Goal: Information Seeking & Learning: Compare options

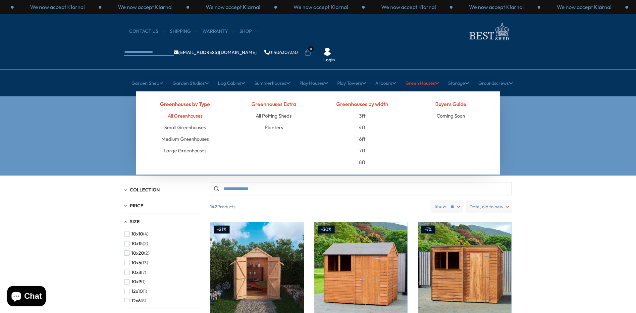
click at [185, 110] on link "All Greenhouses" at bounding box center [185, 116] width 35 height 12
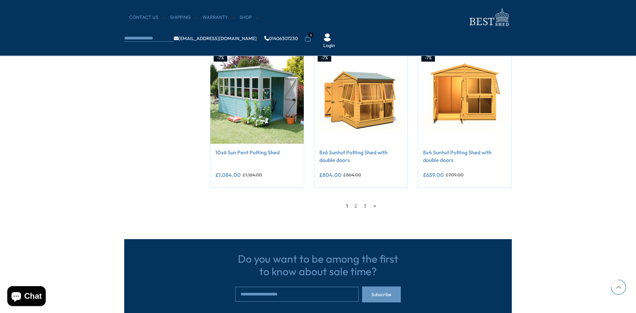
scroll to position [524, 0]
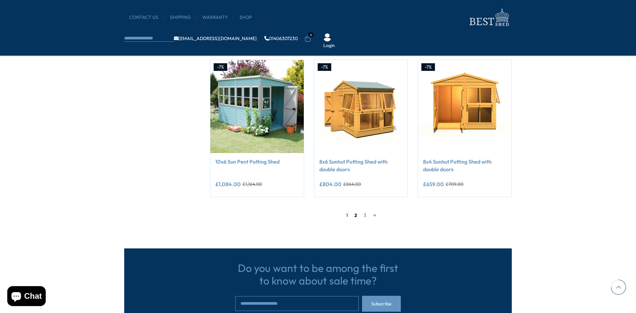
click at [354, 215] on link "2" at bounding box center [355, 215] width 9 height 10
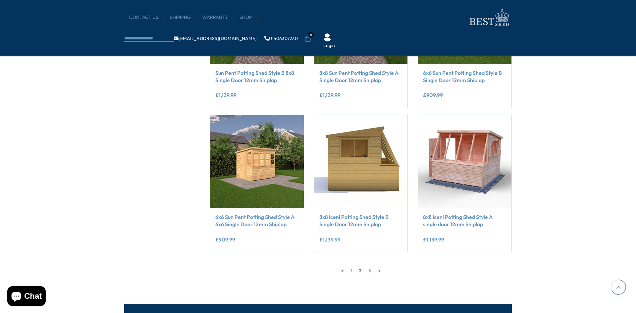
scroll to position [485, 0]
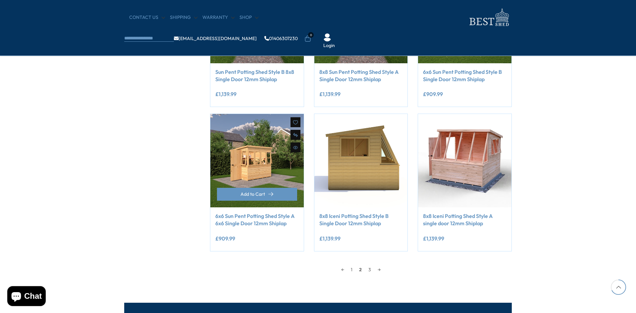
click at [292, 164] on img at bounding box center [256, 160] width 93 height 93
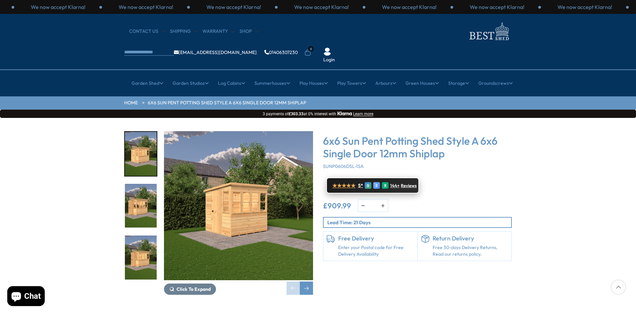
click at [343, 183] on span "★★★★★" at bounding box center [343, 186] width 23 height 6
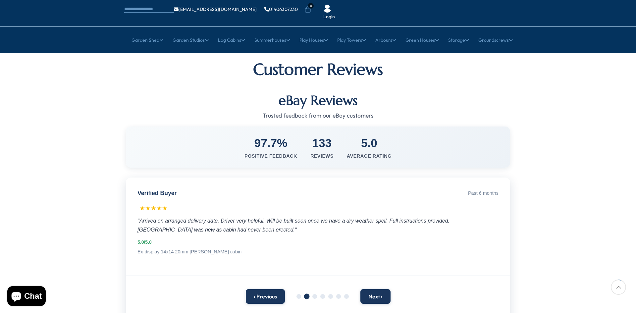
scroll to position [55, 0]
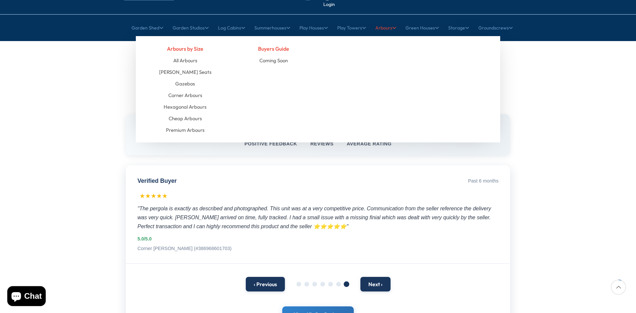
click at [378, 20] on link "Arbours" at bounding box center [385, 28] width 21 height 17
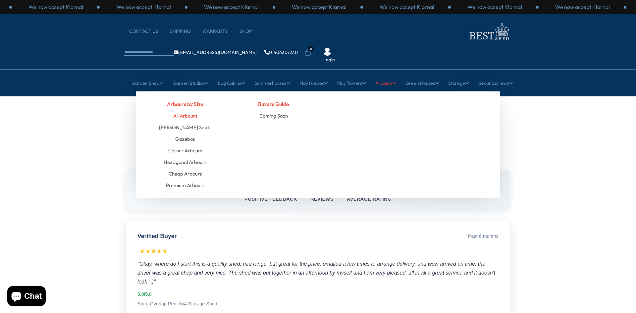
click at [192, 110] on link "All Arbours" at bounding box center [185, 116] width 24 height 12
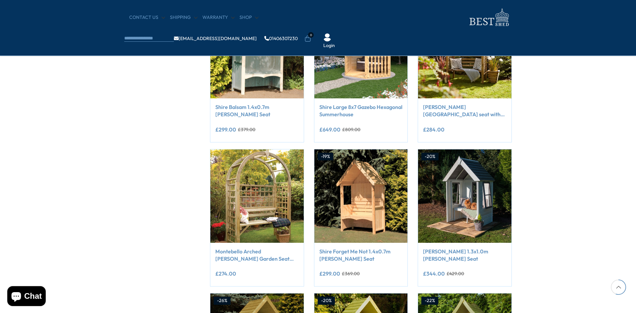
scroll to position [414, 0]
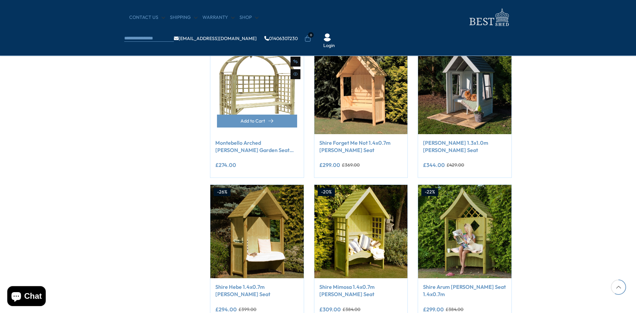
click at [223, 104] on img at bounding box center [256, 87] width 93 height 93
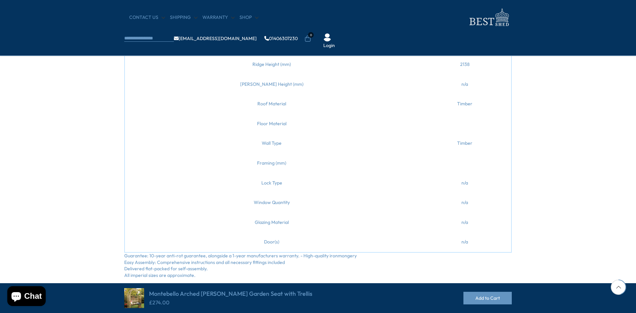
scroll to position [331, 0]
click at [259, 142] on td "Wall Type" at bounding box center [272, 143] width 294 height 20
click at [264, 143] on td "Wall Type" at bounding box center [272, 143] width 294 height 20
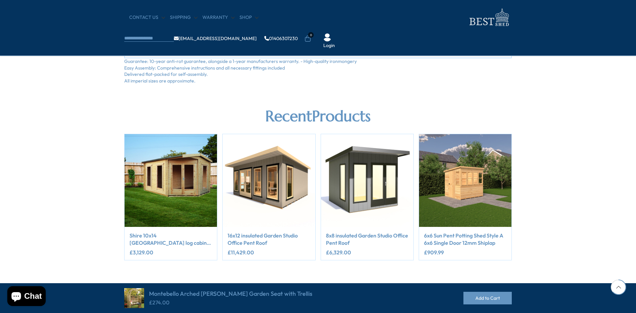
scroll to position [607, 0]
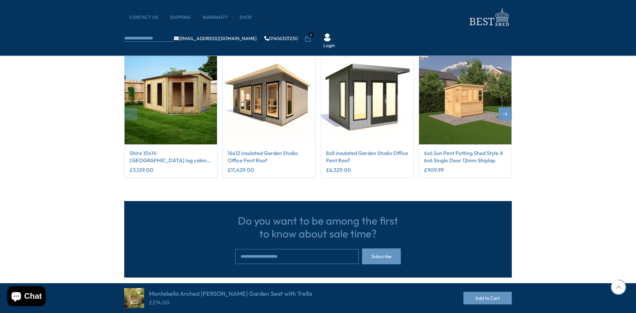
click at [261, 116] on img "2 / 5" at bounding box center [269, 98] width 92 height 92
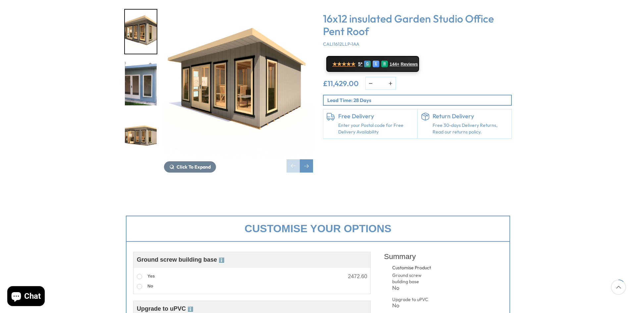
scroll to position [221, 0]
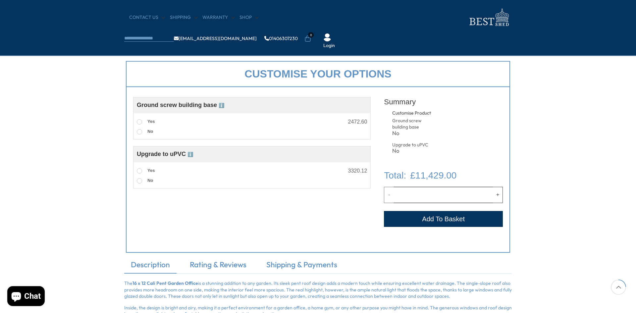
click at [191, 156] on span "ℹ️" at bounding box center [191, 154] width 6 height 5
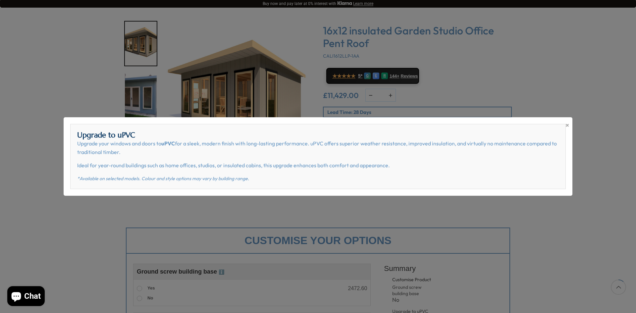
click at [228, 243] on div "× Upgrade to uPVC Upgrade your windows and doors to uPVC for a sleek, modern fi…" at bounding box center [318, 156] width 636 height 313
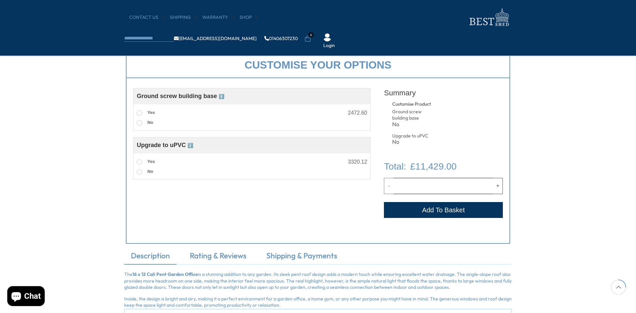
scroll to position [248, 0]
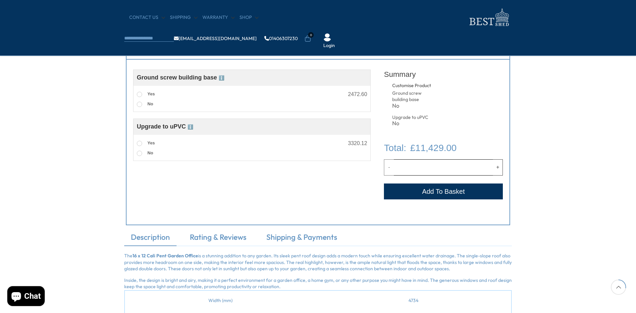
click at [221, 76] on span "ℹ️" at bounding box center [222, 77] width 6 height 5
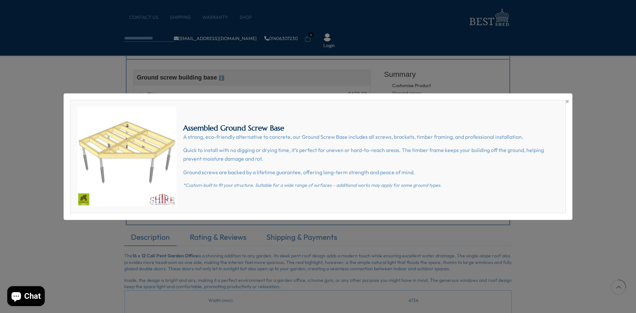
click at [304, 280] on div "× Assembled Ground Screw Base A strong, eco-friendly alternative to concrete, o…" at bounding box center [318, 156] width 636 height 313
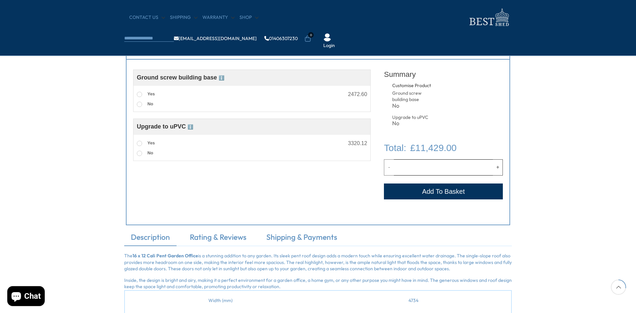
click at [193, 126] on span "ℹ️" at bounding box center [191, 126] width 6 height 5
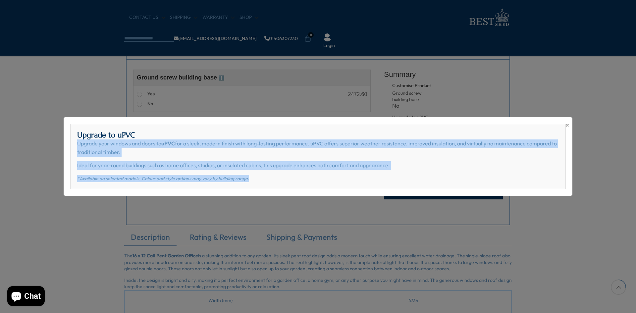
drag, startPoint x: 251, startPoint y: 177, endPoint x: 58, endPoint y: 147, distance: 194.8
click at [58, 147] on div "× Upgrade to uPVC Upgrade your windows and doors to uPVC for a sleek, modern fi…" at bounding box center [318, 156] width 636 height 313
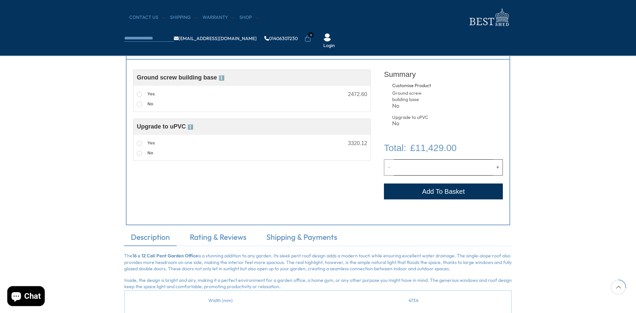
click at [205, 188] on div "Customise Product Ground screw building base ℹ️ Assembled Ground Screw Base A s…" at bounding box center [252, 137] width 238 height 142
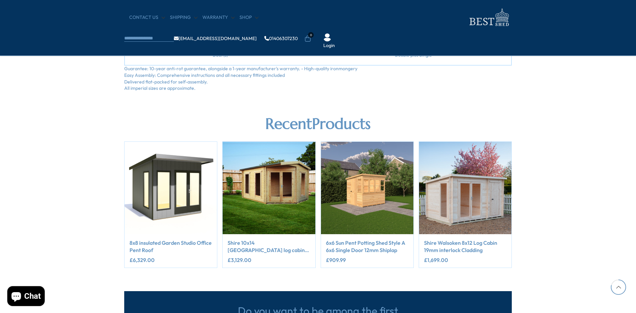
scroll to position [690, 0]
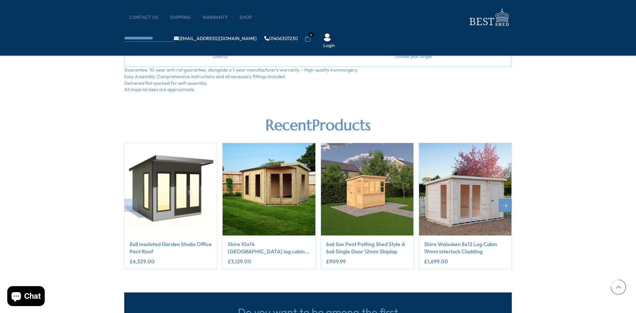
click at [267, 185] on img "2 / 5" at bounding box center [269, 189] width 92 height 92
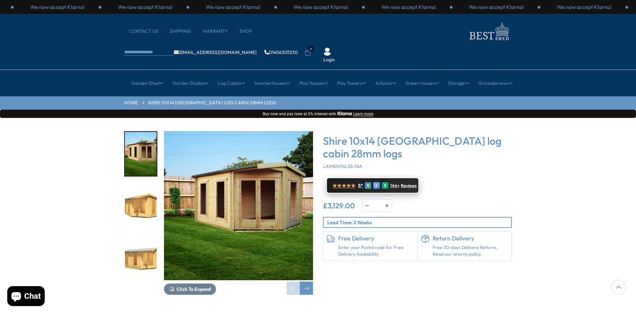
click at [349, 178] on link "★★★★★ 5* G E R 144+ Reviews" at bounding box center [372, 186] width 93 height 16
